Goal: Check status: Check status

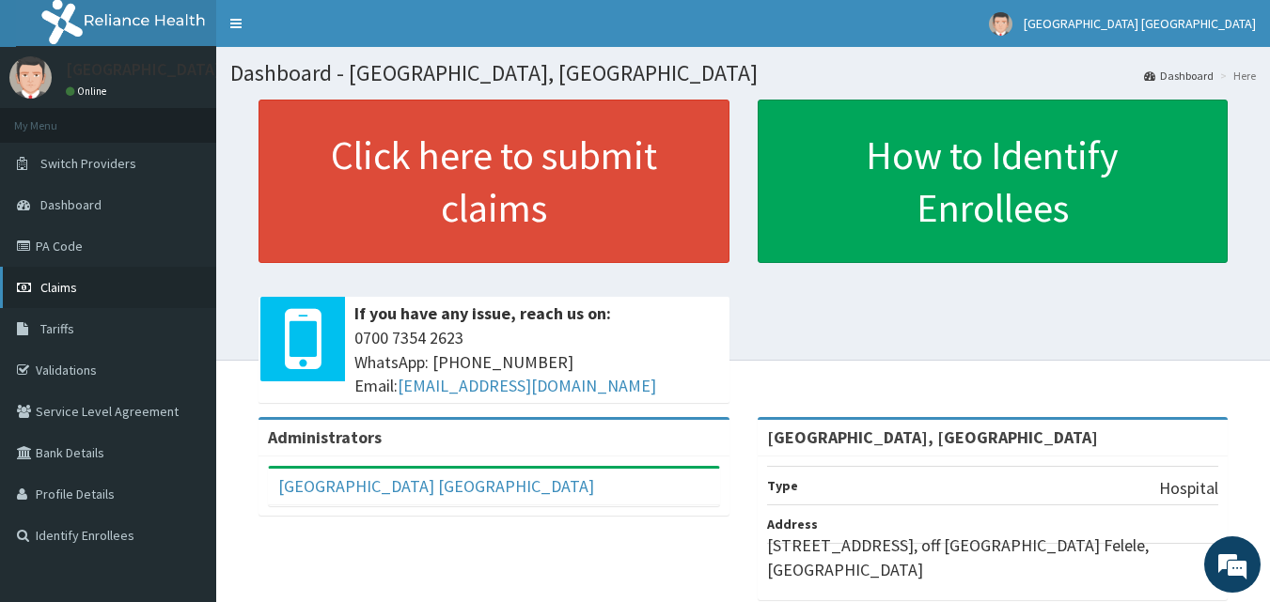
click at [59, 289] on span "Claims" at bounding box center [58, 287] width 37 height 17
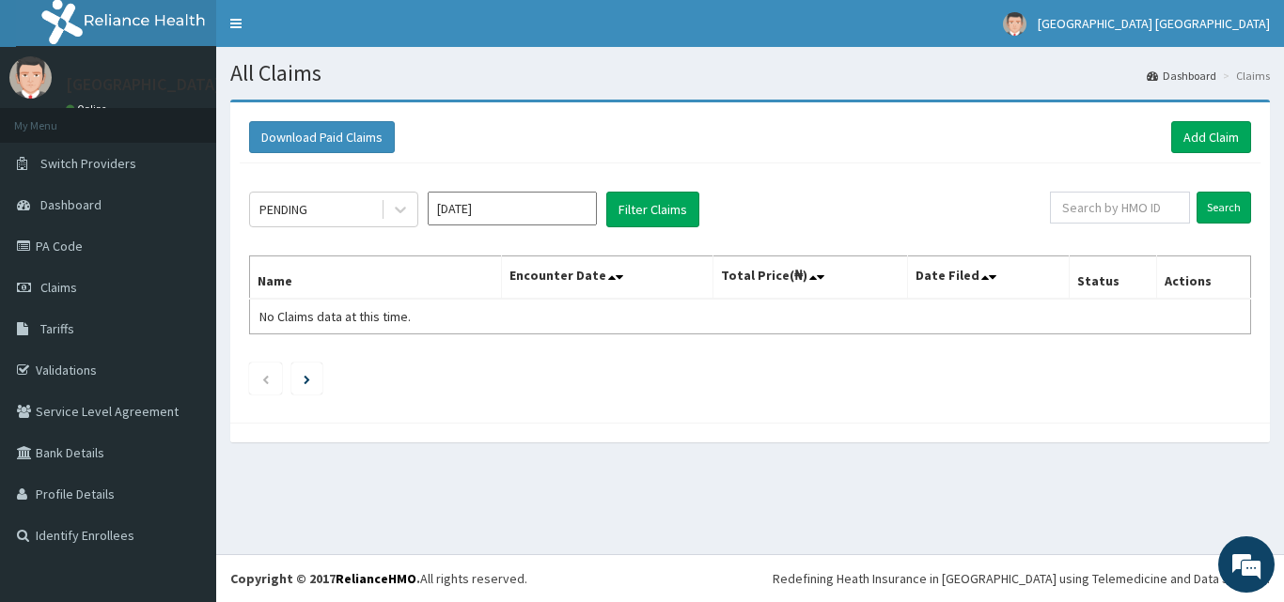
click at [556, 536] on div "All Claims Dashboard Claims Download Paid Claims Add Claim × Note you can only …" at bounding box center [750, 301] width 1068 height 508
click at [625, 206] on button "Filter Claims" at bounding box center [652, 210] width 93 height 36
click at [345, 211] on div "PENDING" at bounding box center [315, 210] width 131 height 30
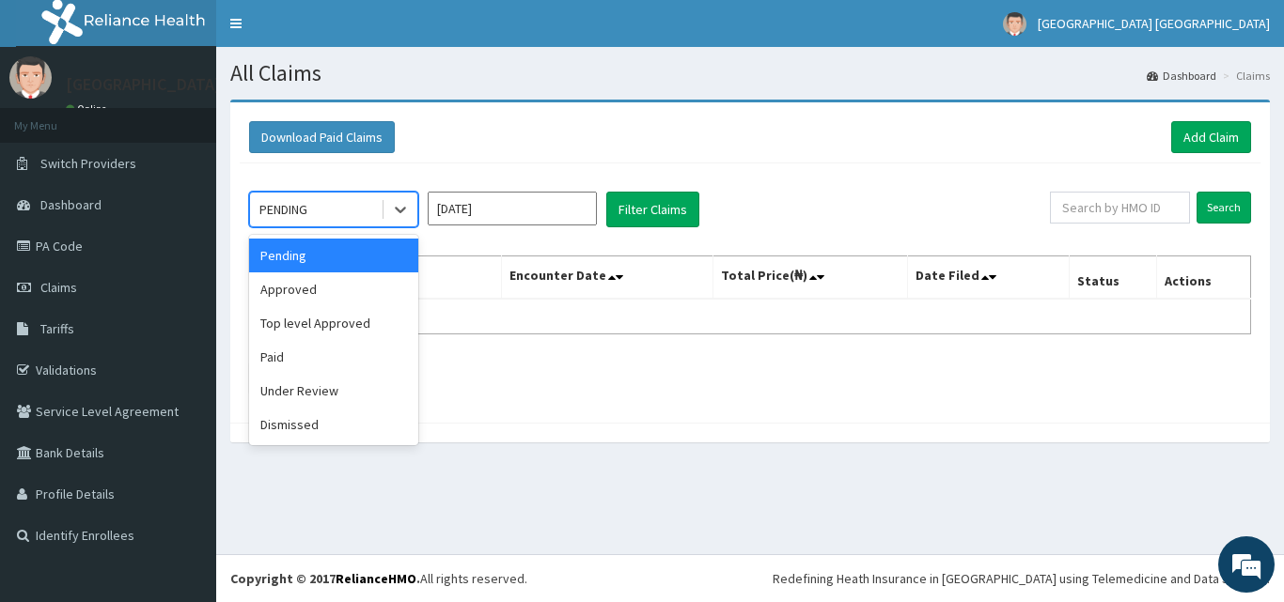
click at [321, 265] on div "Pending" at bounding box center [333, 256] width 169 height 34
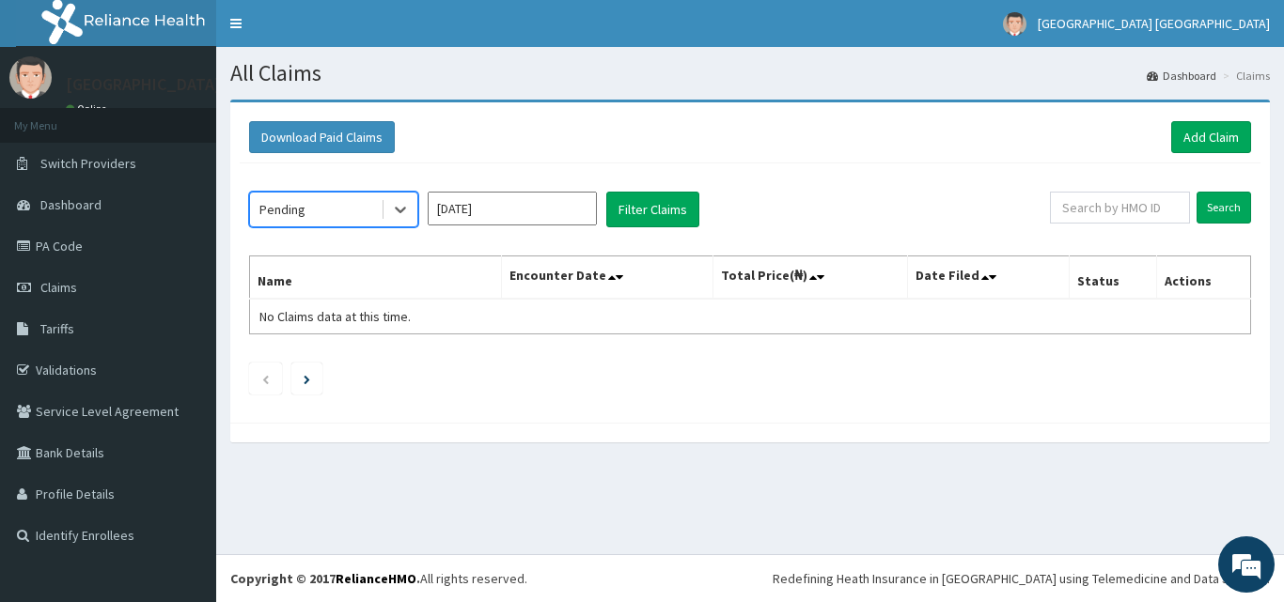
click at [509, 221] on input "Sep 2025" at bounding box center [512, 209] width 169 height 34
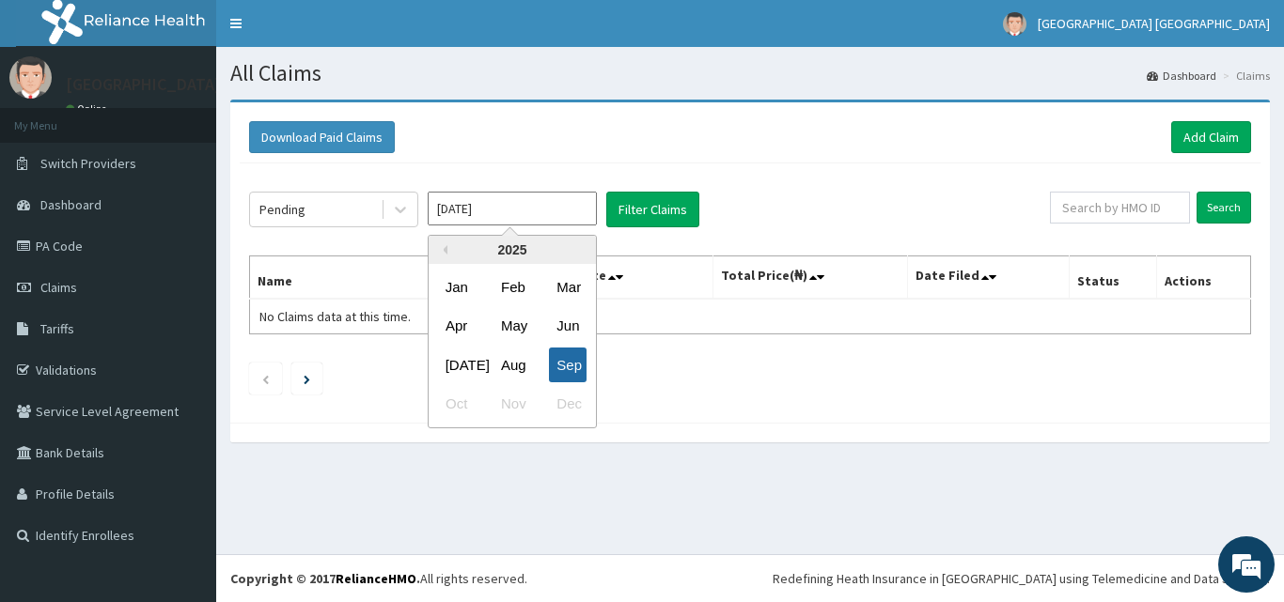
click at [578, 363] on div "Sep" at bounding box center [568, 365] width 38 height 35
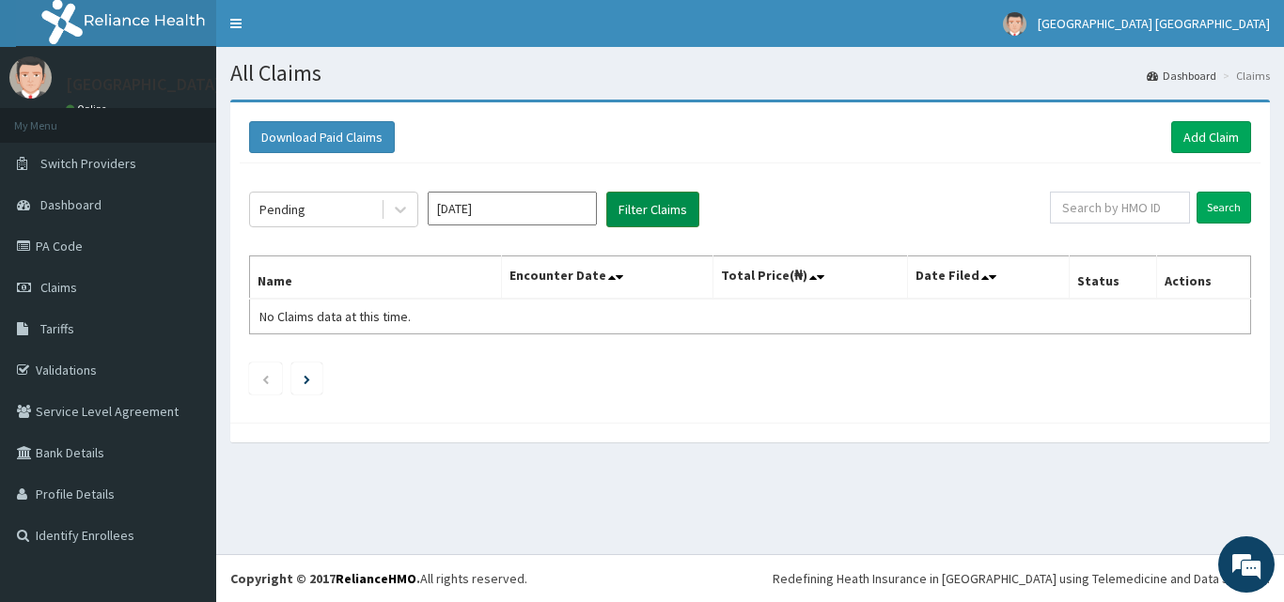
click at [638, 200] on button "Filter Claims" at bounding box center [652, 210] width 93 height 36
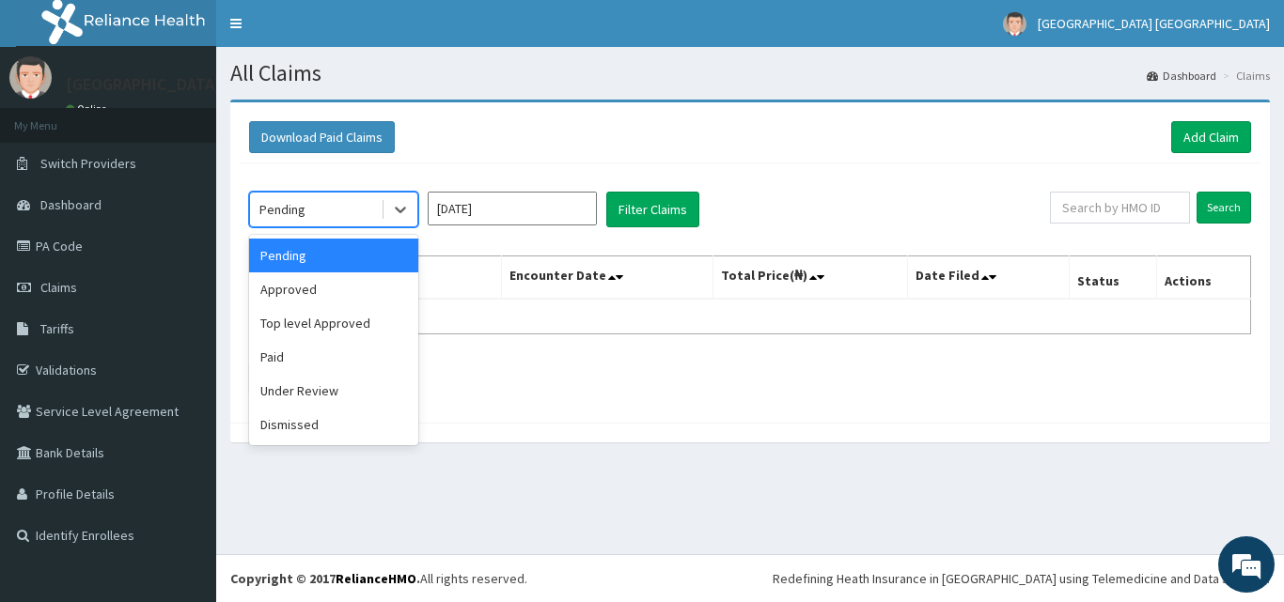
click at [320, 205] on div "Pending" at bounding box center [315, 210] width 131 height 30
click at [293, 295] on div "Approved" at bounding box center [333, 290] width 169 height 34
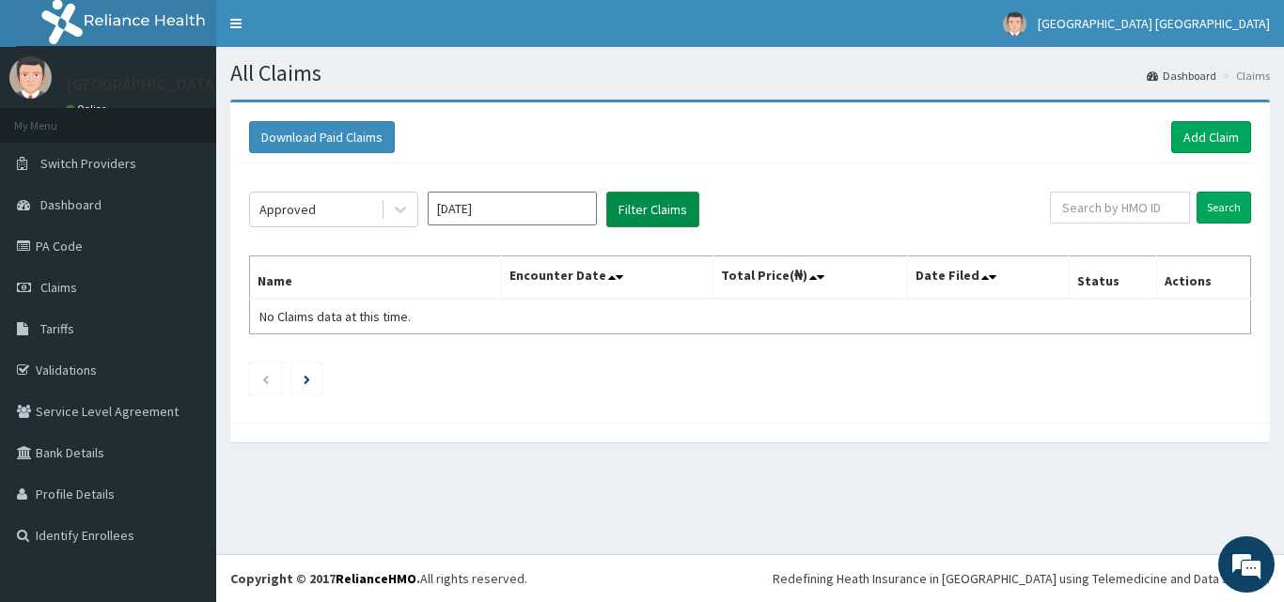
click at [640, 210] on button "Filter Claims" at bounding box center [652, 210] width 93 height 36
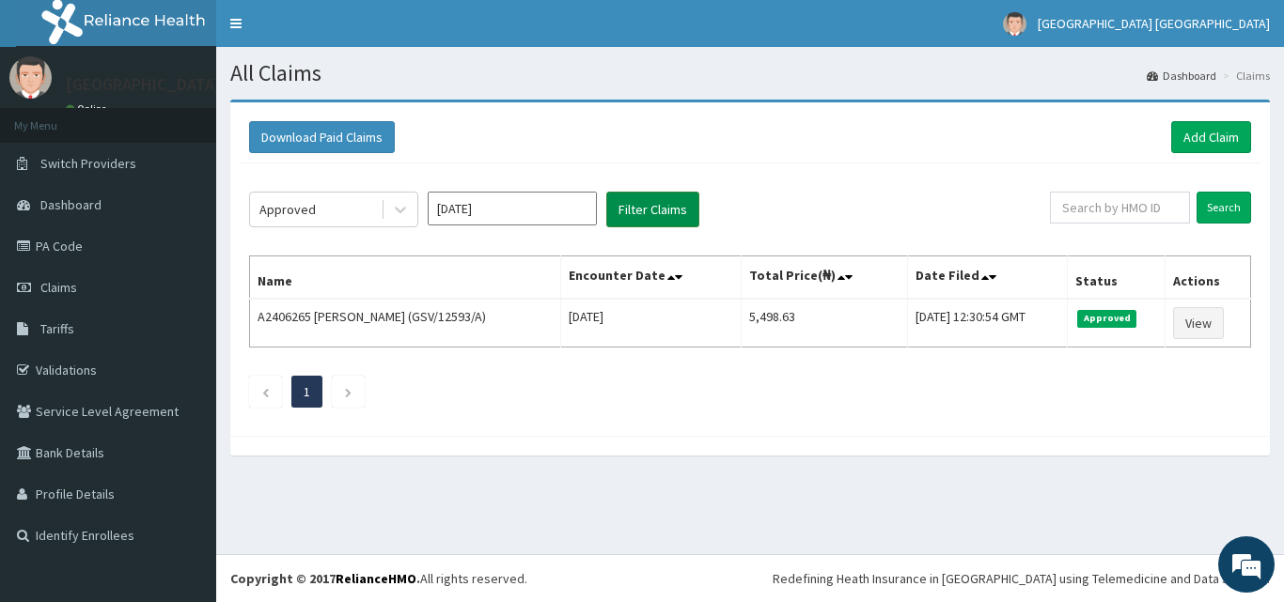
click at [606, 192] on button "Filter Claims" at bounding box center [652, 210] width 93 height 36
